Goal: Transaction & Acquisition: Purchase product/service

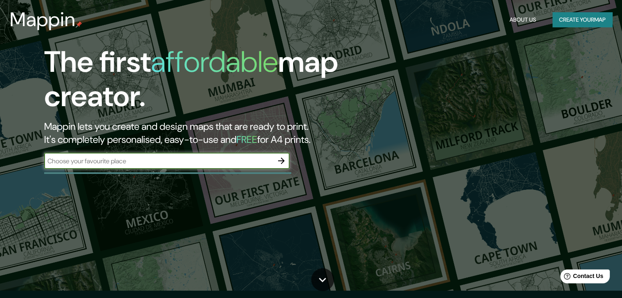
scroll to position [7, 0]
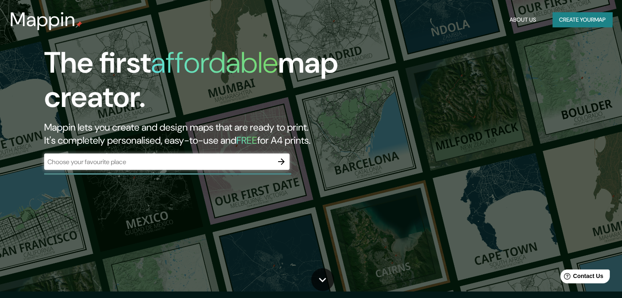
click at [279, 173] on div at bounding box center [167, 174] width 247 height 2
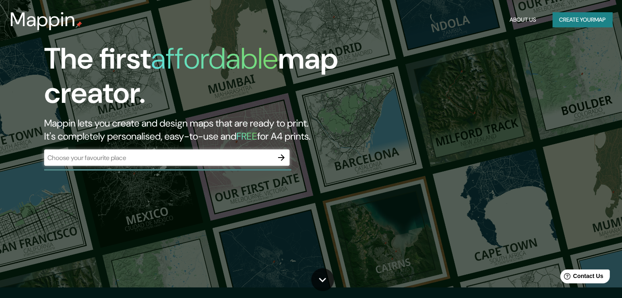
scroll to position [11, 0]
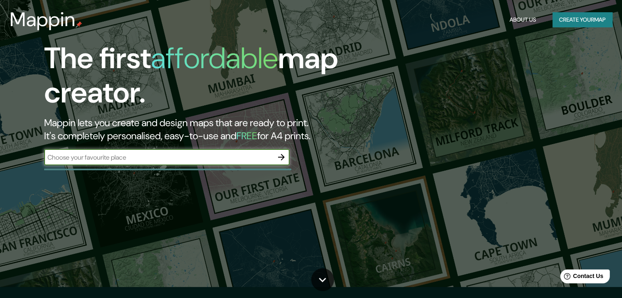
click at [155, 159] on input "text" at bounding box center [158, 157] width 229 height 9
type input "valparaiso"
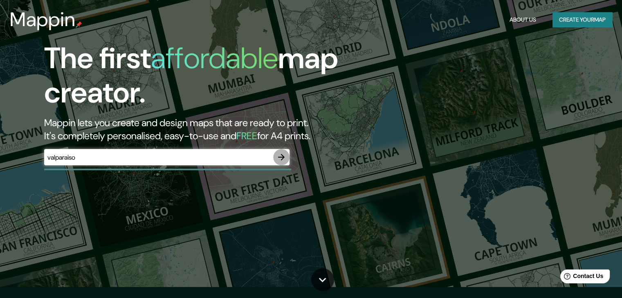
click at [279, 157] on icon "button" at bounding box center [281, 157] width 7 height 7
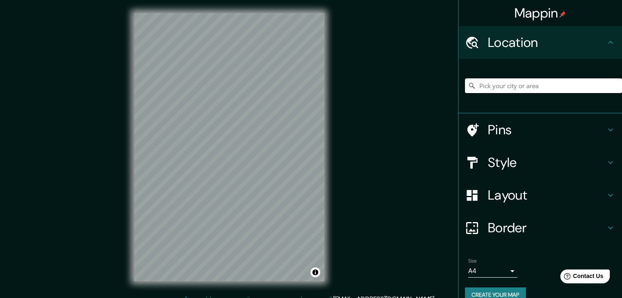
click at [523, 89] on input "Pick your city or area" at bounding box center [543, 86] width 157 height 15
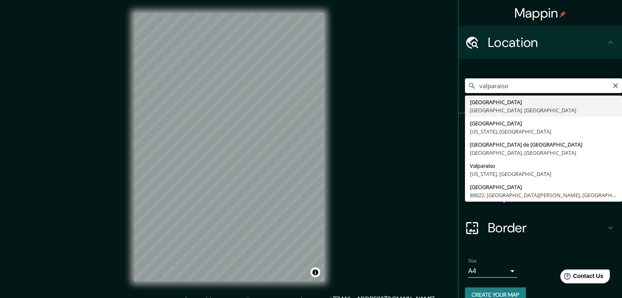
type input "[GEOGRAPHIC_DATA], [GEOGRAPHIC_DATA], [GEOGRAPHIC_DATA]"
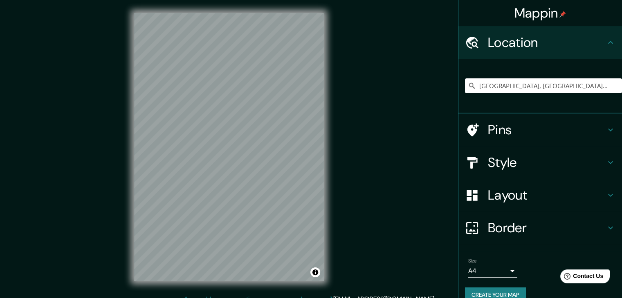
click at [328, 165] on div "© Mapbox © OpenStreetMap Improve this map" at bounding box center [229, 147] width 216 height 295
drag, startPoint x: 326, startPoint y: 160, endPoint x: 331, endPoint y: 87, distance: 72.6
click at [343, 82] on div "Mappin Location Valparaíso, Región de Valparaíso, Chile Pins Style Layout Borde…" at bounding box center [311, 154] width 622 height 308
click at [221, 291] on div "© Mapbox © OpenStreetMap Improve this map" at bounding box center [229, 147] width 216 height 295
click at [489, 130] on h4 "Pins" at bounding box center [547, 130] width 118 height 16
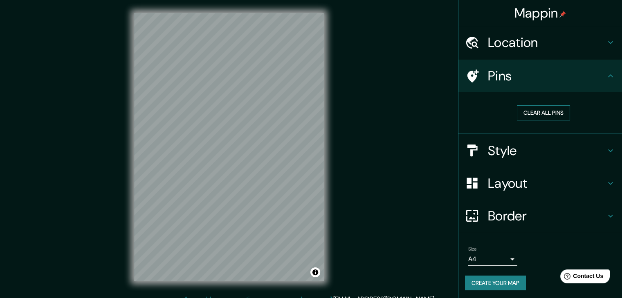
click at [527, 114] on button "Clear all pins" at bounding box center [543, 112] width 53 height 15
click at [465, 81] on icon at bounding box center [472, 76] width 14 height 14
click at [500, 258] on body "Mappin Location Valparaíso, Región de Valparaíso, Chile Pins Clear all pins Sty…" at bounding box center [311, 149] width 622 height 298
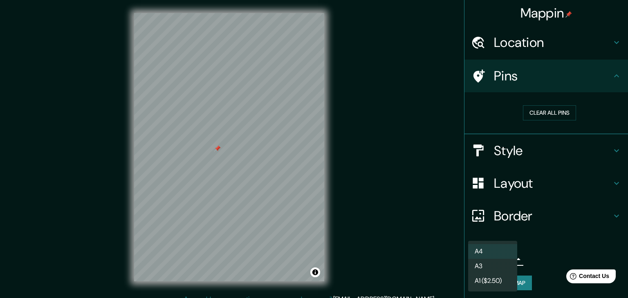
click at [538, 251] on div at bounding box center [314, 149] width 628 height 298
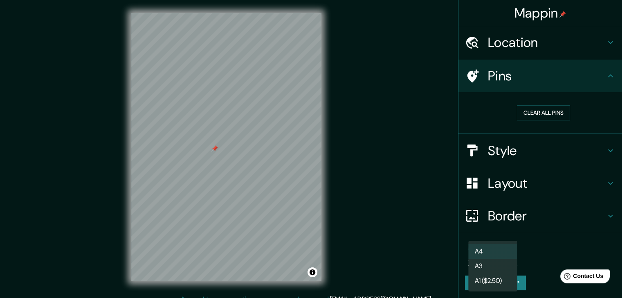
click at [494, 256] on body "Mappin Location Valparaíso, Región de Valparaíso, Chile Pins Clear all pins Sty…" at bounding box center [311, 149] width 622 height 298
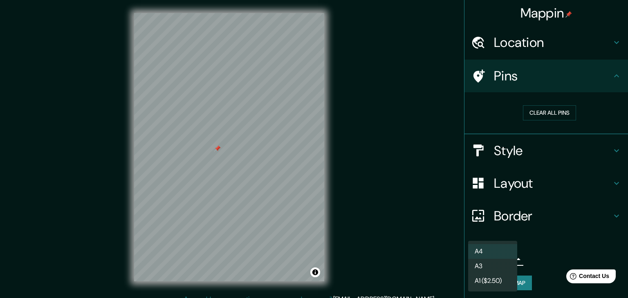
click at [562, 238] on div at bounding box center [314, 149] width 628 height 298
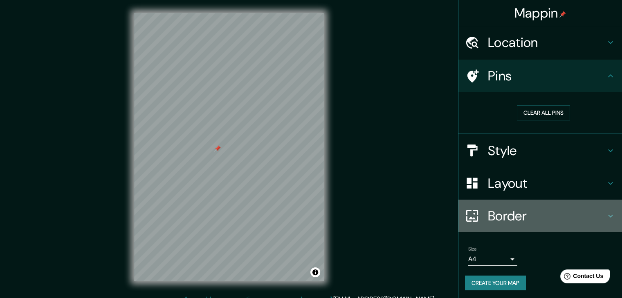
click at [585, 219] on h4 "Border" at bounding box center [547, 216] width 118 height 16
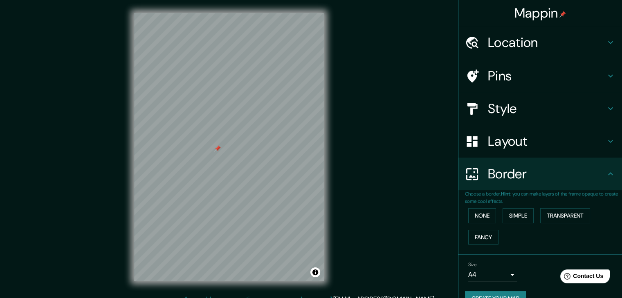
click at [606, 142] on icon at bounding box center [611, 142] width 10 height 10
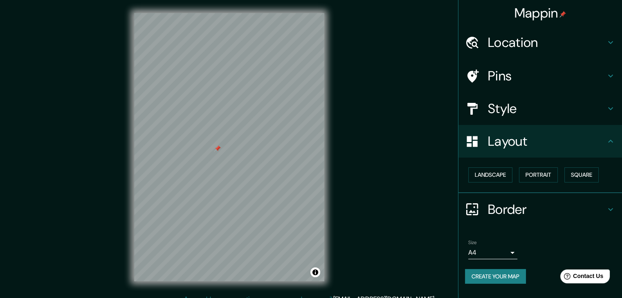
click at [426, 145] on div "Mappin Location Valparaíso, Región de Valparaíso, Chile Pins Style Layout Lands…" at bounding box center [311, 154] width 622 height 308
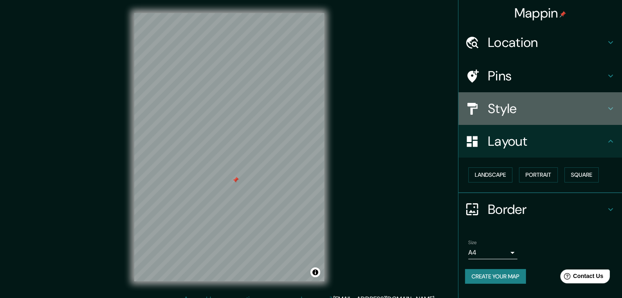
click at [499, 101] on h4 "Style" at bounding box center [547, 109] width 118 height 16
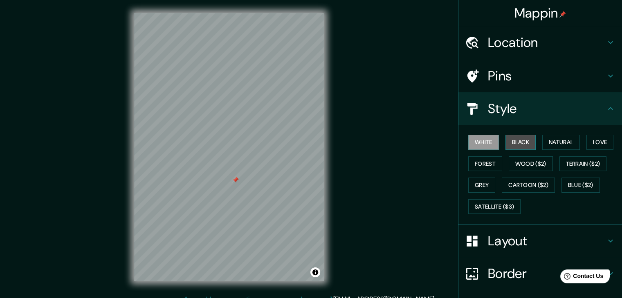
click at [520, 138] on button "Black" at bounding box center [520, 142] width 31 height 15
click at [236, 217] on div at bounding box center [235, 215] width 7 height 7
click at [472, 139] on button "White" at bounding box center [483, 142] width 31 height 15
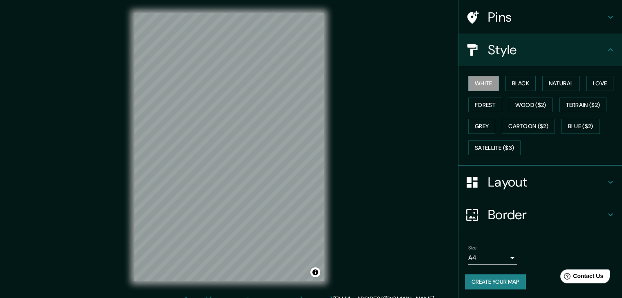
scroll to position [9, 0]
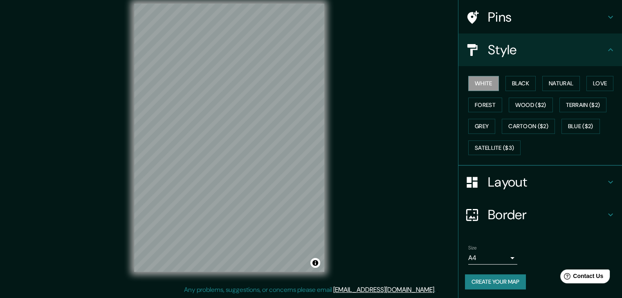
click at [359, 147] on div "Mappin Location Valparaíso, Región de Valparaíso, Chile Pins Style White Black …" at bounding box center [311, 145] width 622 height 308
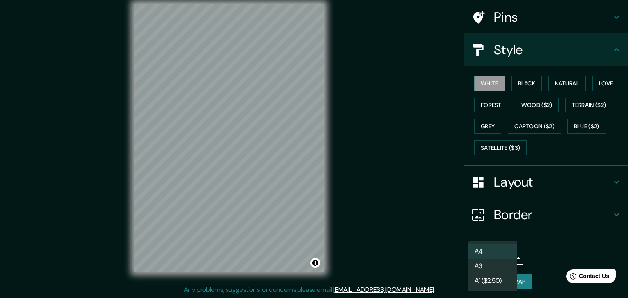
click at [505, 256] on body "Mappin Location Valparaíso, Región de Valparaíso, Chile Pins Style White Black …" at bounding box center [314, 140] width 628 height 298
click at [492, 270] on li "A3" at bounding box center [492, 266] width 49 height 15
type input "a4"
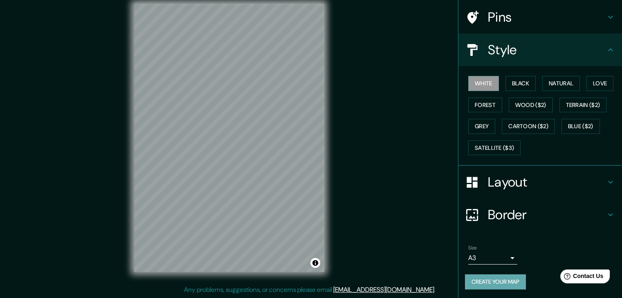
click at [504, 283] on button "Create your map" at bounding box center [495, 282] width 61 height 15
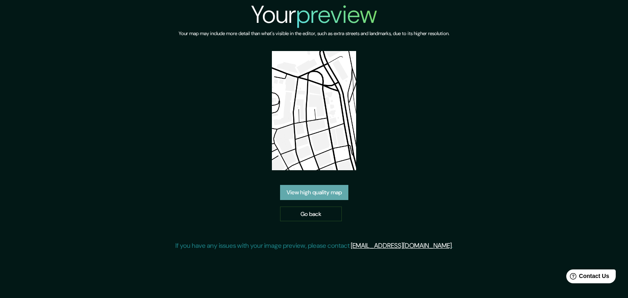
click at [319, 189] on link "View high quality map" at bounding box center [314, 192] width 68 height 15
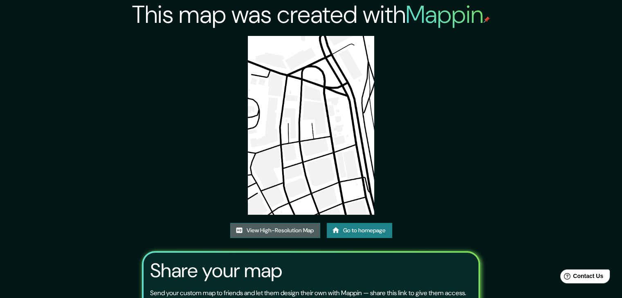
click at [297, 228] on link "View High-Resolution Map" at bounding box center [275, 230] width 90 height 15
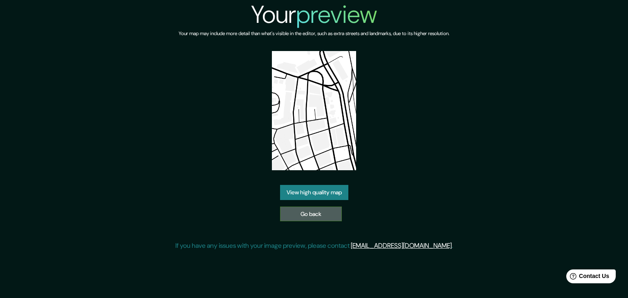
click at [331, 210] on link "Go back" at bounding box center [311, 214] width 62 height 15
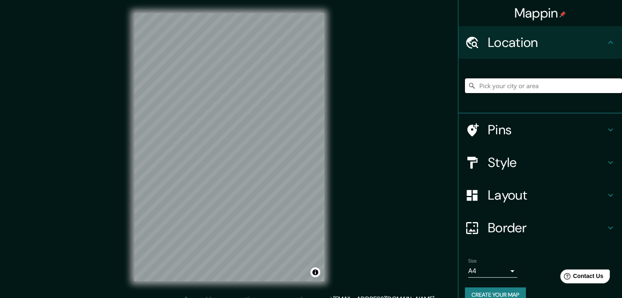
click at [522, 93] on input "Pick your city or area" at bounding box center [543, 86] width 157 height 15
click at [507, 81] on input "Pick your city or area" at bounding box center [543, 86] width 157 height 15
type input "[GEOGRAPHIC_DATA], [GEOGRAPHIC_DATA], [GEOGRAPHIC_DATA]"
click at [480, 292] on button "Create your map" at bounding box center [495, 295] width 61 height 15
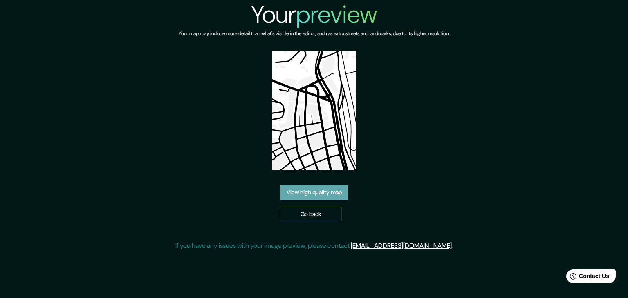
click at [336, 190] on link "View high quality map" at bounding box center [314, 192] width 68 height 15
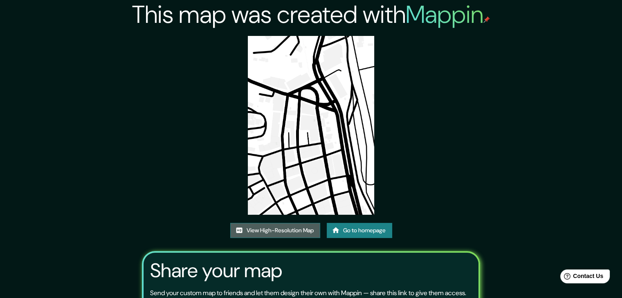
click at [315, 231] on link "View High-Resolution Map" at bounding box center [275, 230] width 90 height 15
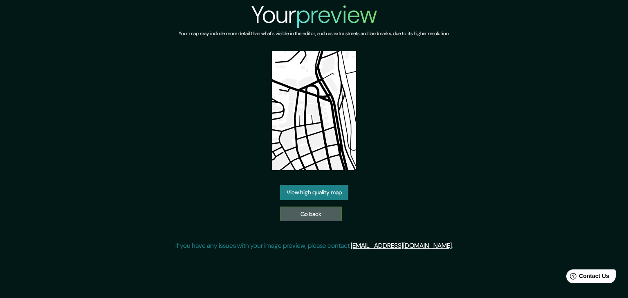
click at [324, 216] on link "Go back" at bounding box center [311, 214] width 62 height 15
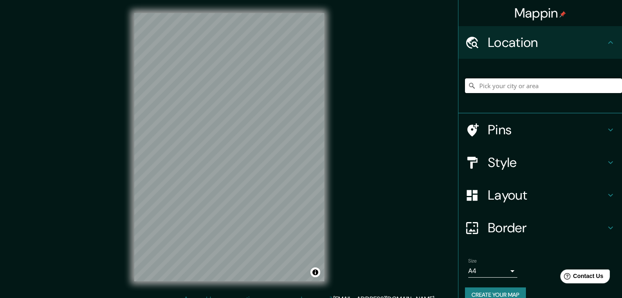
click at [505, 89] on input "Pick your city or area" at bounding box center [543, 86] width 157 height 15
type input "[GEOGRAPHIC_DATA], [GEOGRAPHIC_DATA], [GEOGRAPHIC_DATA]"
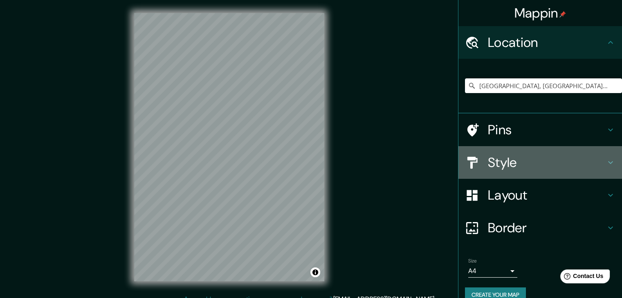
click at [512, 161] on h4 "Style" at bounding box center [547, 163] width 118 height 16
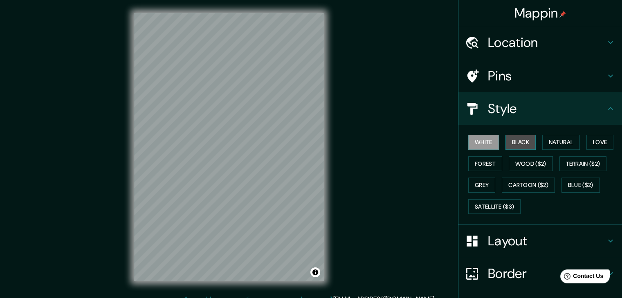
click at [525, 136] on button "Black" at bounding box center [520, 142] width 31 height 15
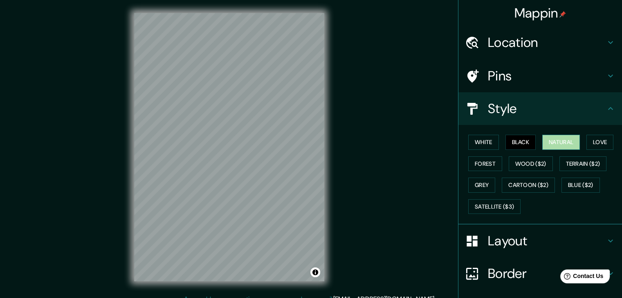
click at [573, 145] on button "Natural" at bounding box center [561, 142] width 38 height 15
click at [468, 141] on button "White" at bounding box center [483, 142] width 31 height 15
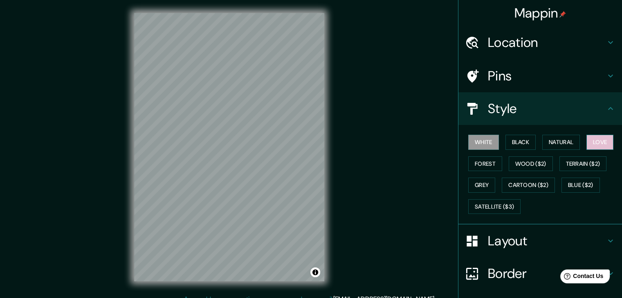
click at [590, 144] on button "Love" at bounding box center [599, 142] width 27 height 15
click at [476, 170] on button "Forest" at bounding box center [485, 164] width 34 height 15
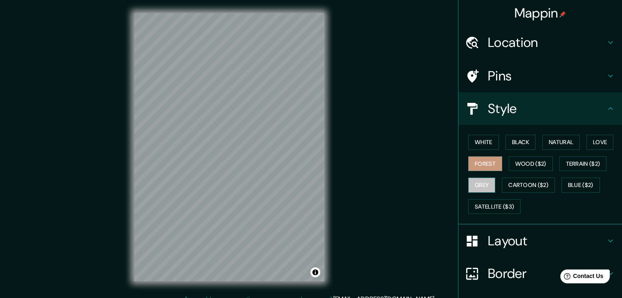
click at [474, 191] on button "Grey" at bounding box center [481, 185] width 27 height 15
click at [523, 176] on div "White Black Natural Love Forest Wood ($2) Terrain ($2) Grey Cartoon ($2) Blue (…" at bounding box center [543, 175] width 157 height 86
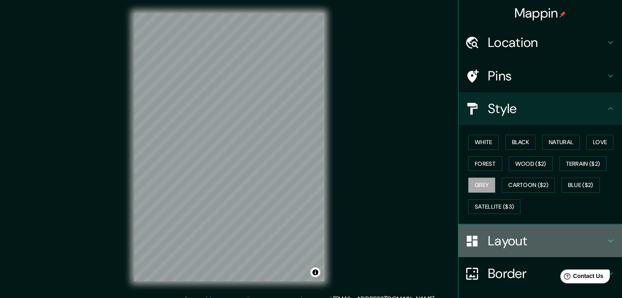
click at [548, 247] on h4 "Layout" at bounding box center [547, 241] width 118 height 16
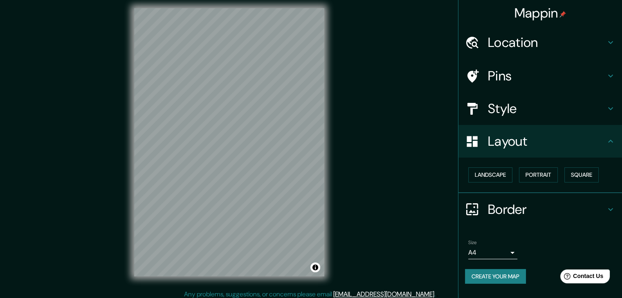
scroll to position [9, 0]
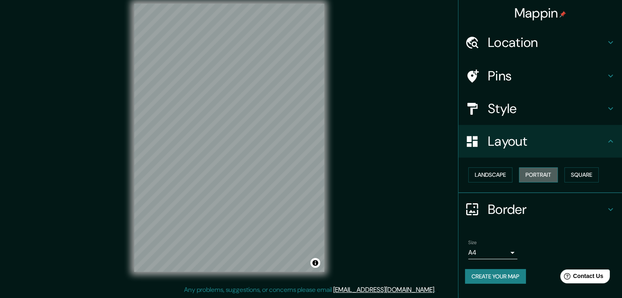
click at [545, 176] on button "Portrait" at bounding box center [538, 175] width 39 height 15
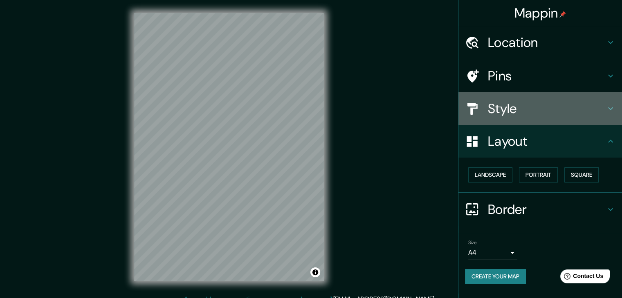
click at [541, 116] on h4 "Style" at bounding box center [547, 109] width 118 height 16
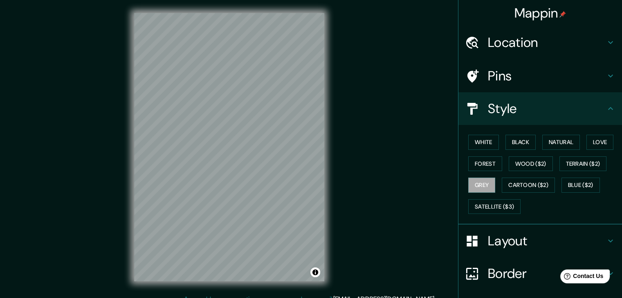
click at [417, 85] on div "Mappin Location Valparaíso, Región de Valparaíso, Chile Valparaíso Región de Va…" at bounding box center [311, 154] width 622 height 308
click at [477, 141] on button "White" at bounding box center [483, 142] width 31 height 15
click at [513, 144] on button "Black" at bounding box center [520, 142] width 31 height 15
